Goal: Check status: Check status

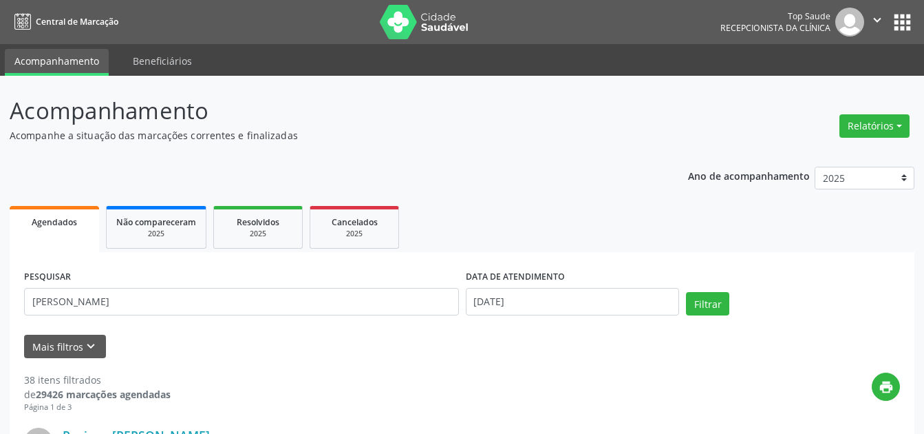
type input "[PERSON_NAME]"
click at [686, 292] on button "Filtrar" at bounding box center [707, 303] width 43 height 23
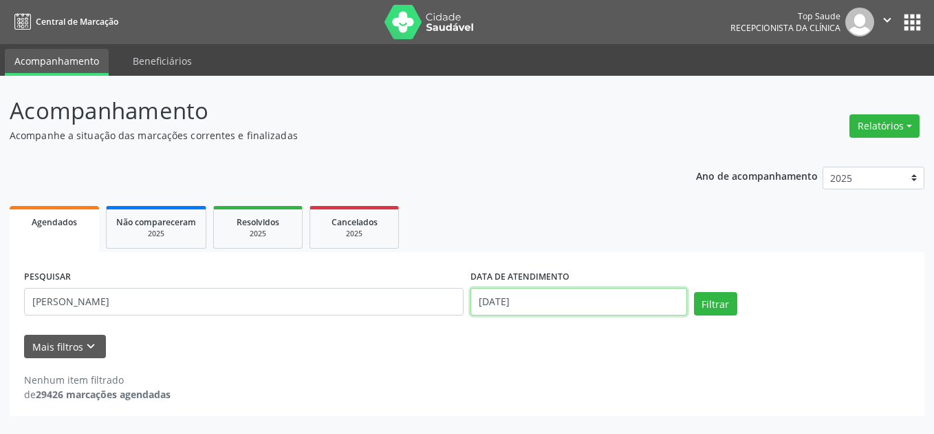
click at [509, 308] on input "[DATE]" at bounding box center [579, 302] width 217 height 28
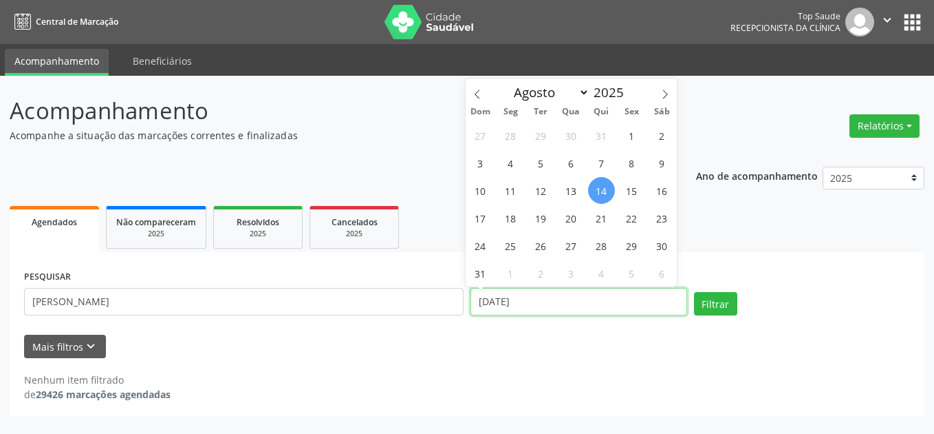
click at [510, 307] on input "[DATE]" at bounding box center [579, 302] width 217 height 28
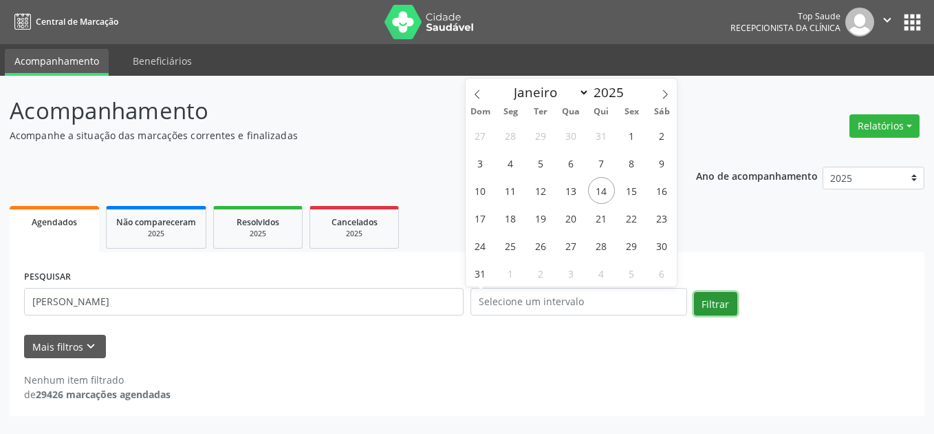
click at [720, 312] on button "Filtrar" at bounding box center [715, 303] width 43 height 23
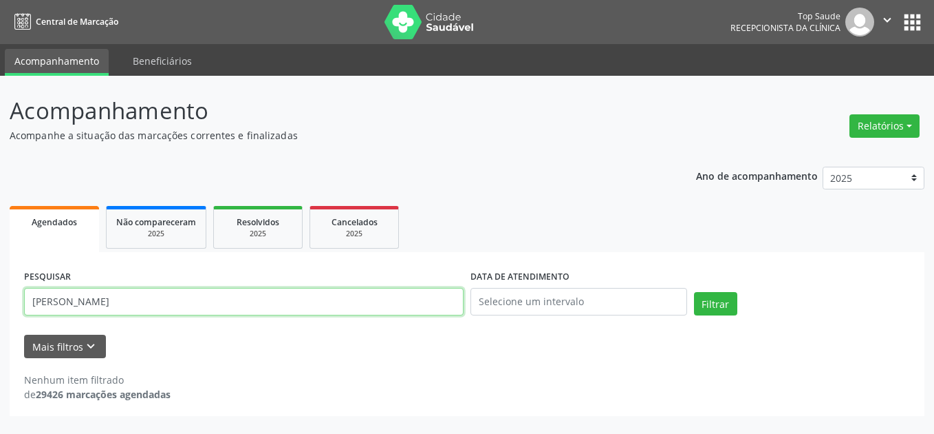
click at [195, 299] on input "[PERSON_NAME]" at bounding box center [244, 302] width 440 height 28
type input "f"
type input "sasse1281103007"
click at [694, 292] on button "Filtrar" at bounding box center [715, 303] width 43 height 23
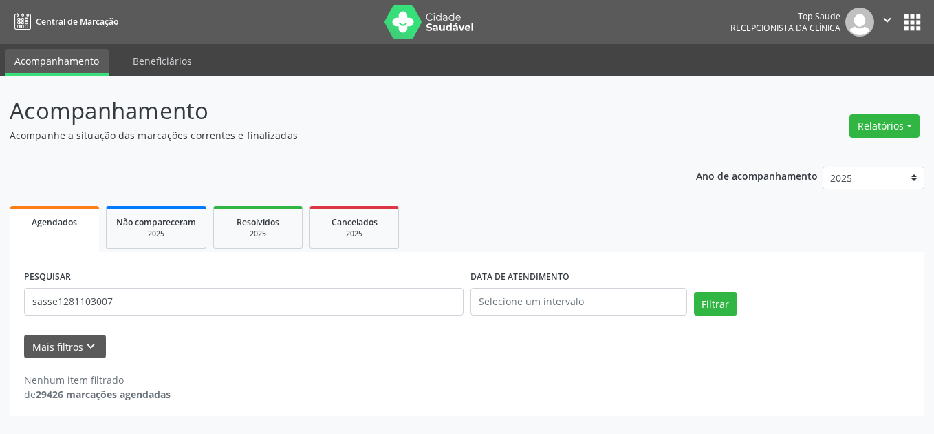
click at [259, 277] on div "PESQUISAR sasse1281103007" at bounding box center [244, 295] width 447 height 58
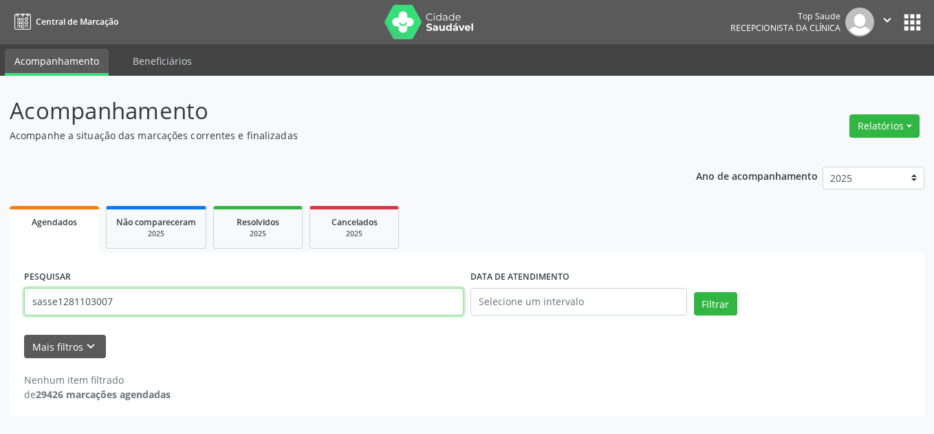
click at [253, 292] on input "sasse1281103007" at bounding box center [244, 302] width 440 height 28
type input "[PERSON_NAME]"
click at [694, 292] on button "Filtrar" at bounding box center [715, 303] width 43 height 23
